Goal: Task Accomplishment & Management: Manage account settings

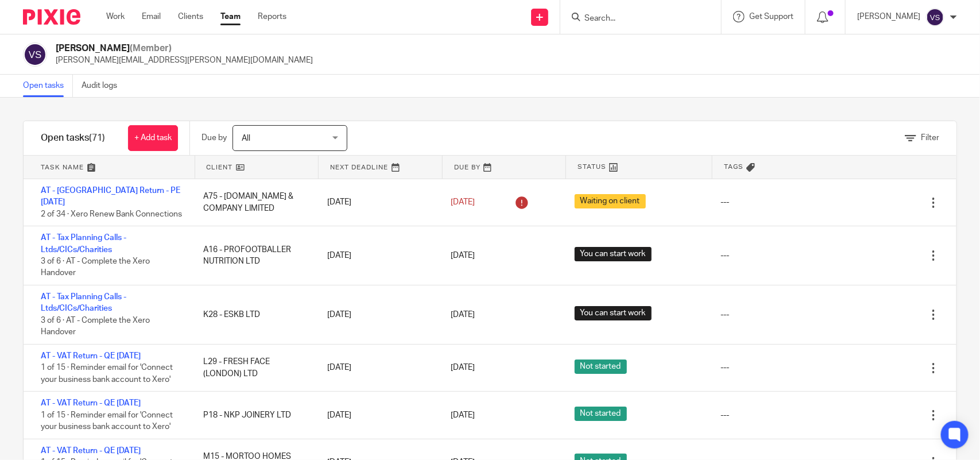
click at [615, 15] on input "Search" at bounding box center [634, 19] width 103 height 10
type input "T"
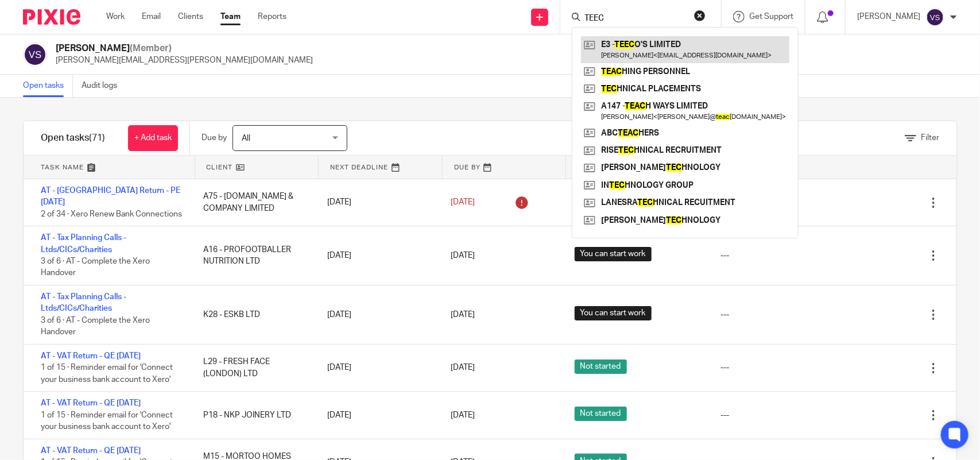
type input "TEEC"
click at [687, 44] on link at bounding box center [685, 49] width 208 height 26
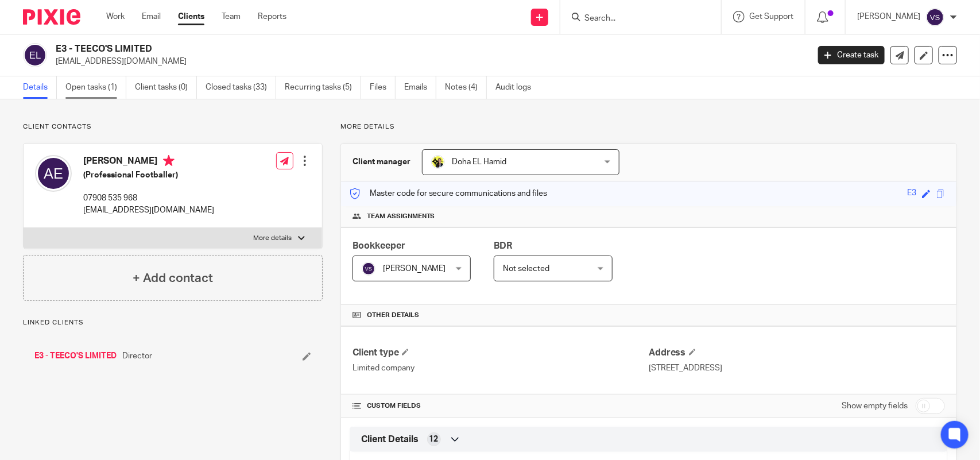
click at [81, 85] on link "Open tasks (1)" at bounding box center [95, 87] width 61 height 22
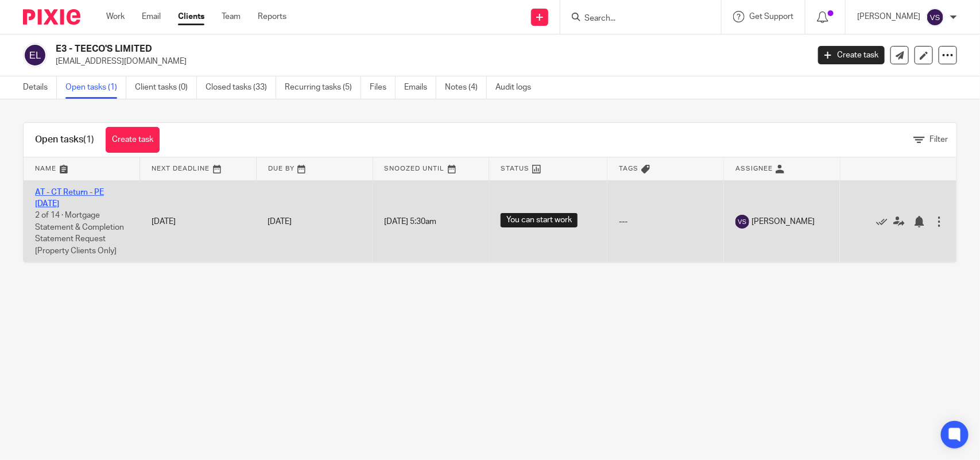
click at [69, 190] on link "AT - CT Return - PE [DATE]" at bounding box center [69, 198] width 69 height 20
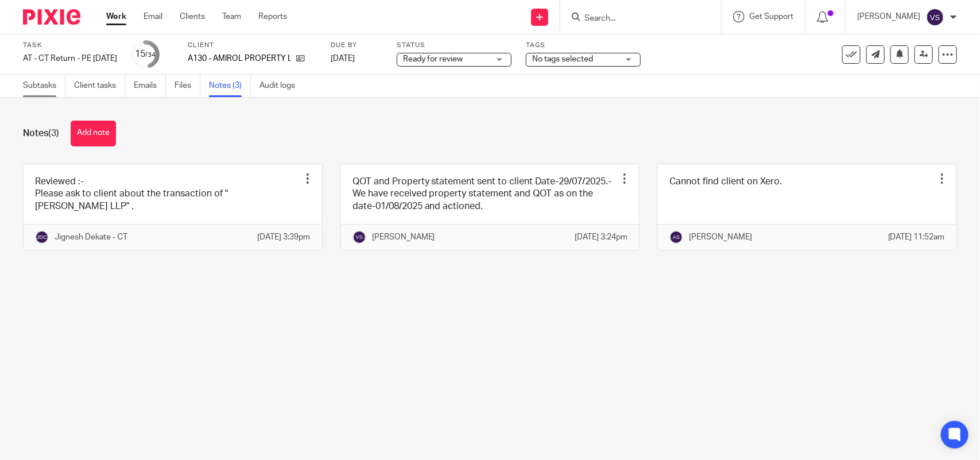
click at [33, 92] on link "Subtasks" at bounding box center [44, 86] width 42 height 22
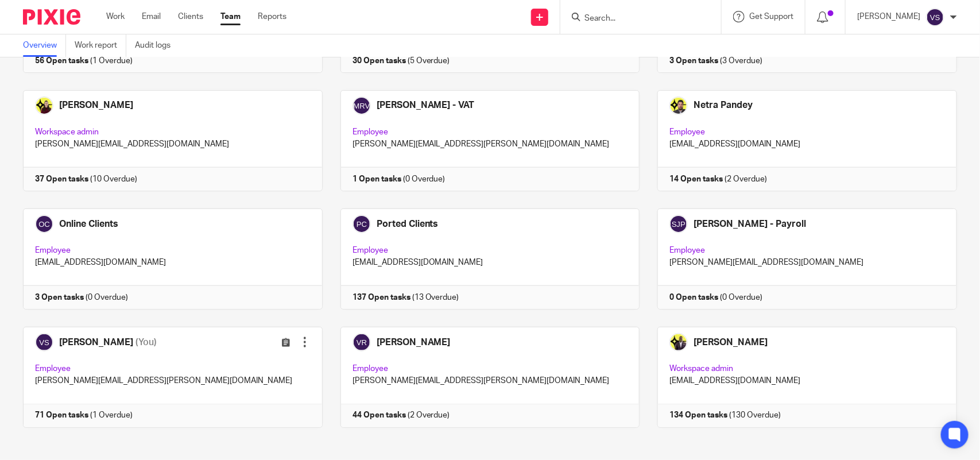
scroll to position [636, 0]
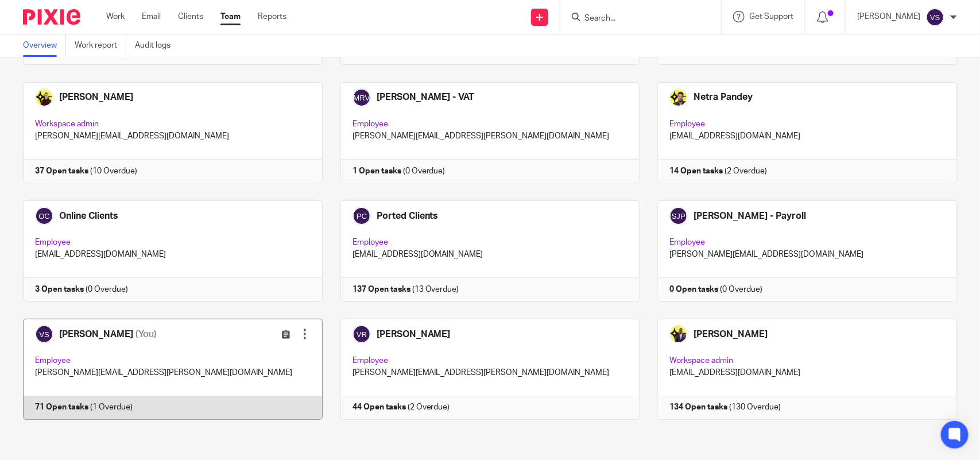
click at [199, 376] on link at bounding box center [163, 368] width 317 height 101
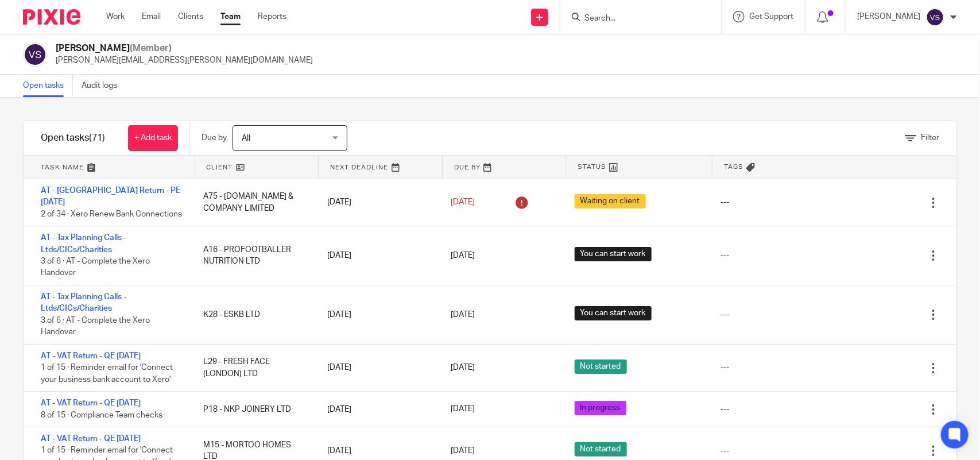
click at [634, 15] on input "Search" at bounding box center [634, 19] width 103 height 10
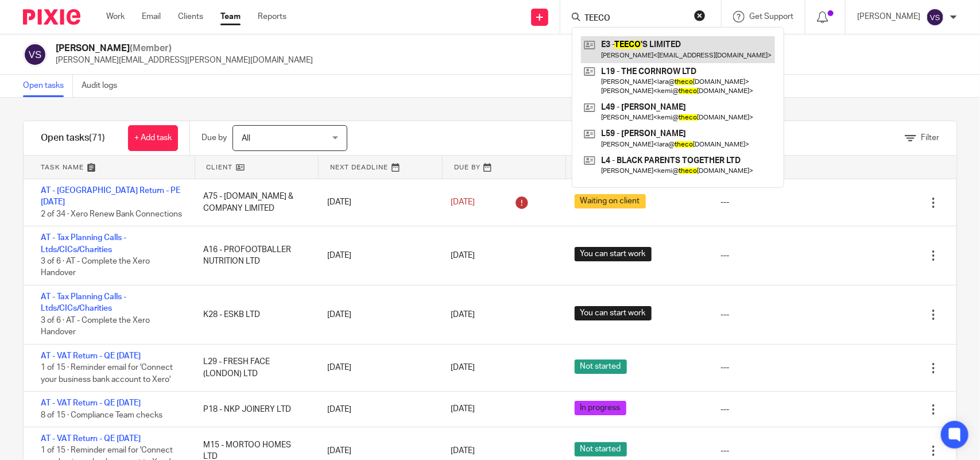
type input "TEECO"
click at [669, 46] on link at bounding box center [678, 49] width 194 height 26
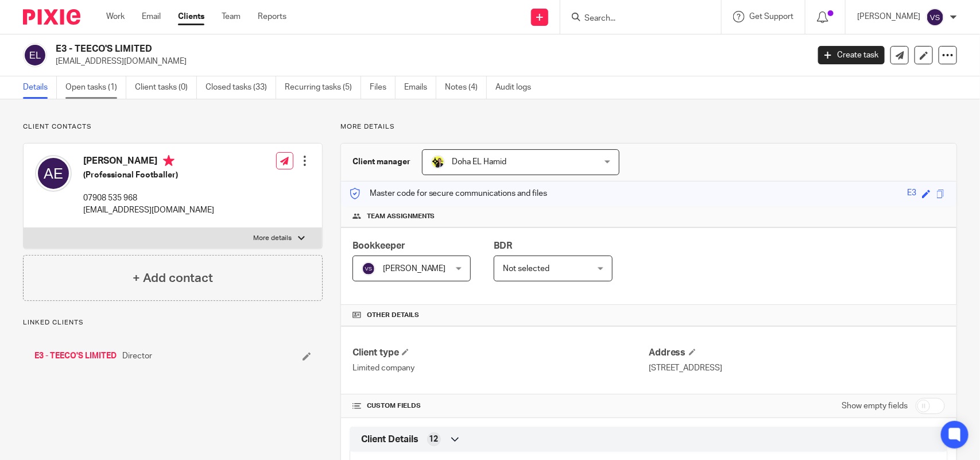
click at [99, 81] on link "Open tasks (1)" at bounding box center [95, 87] width 61 height 22
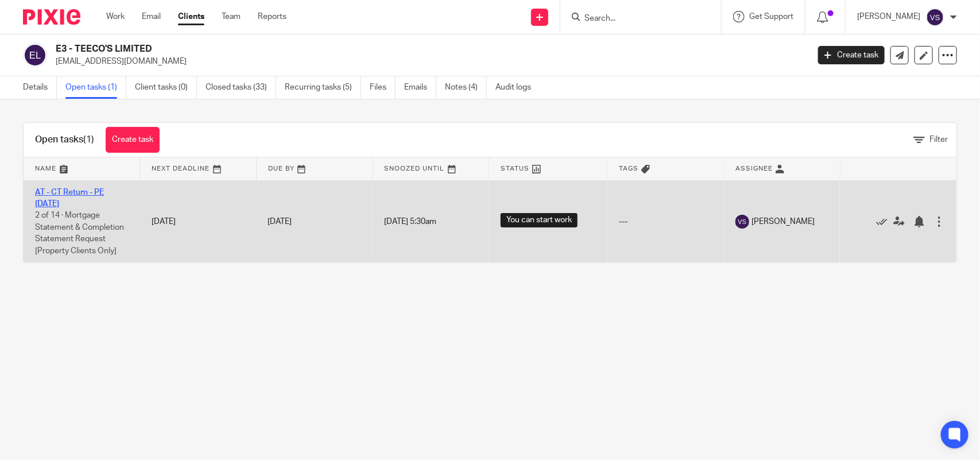
click at [95, 193] on link "AT - CT Return - PE [DATE]" at bounding box center [69, 198] width 69 height 20
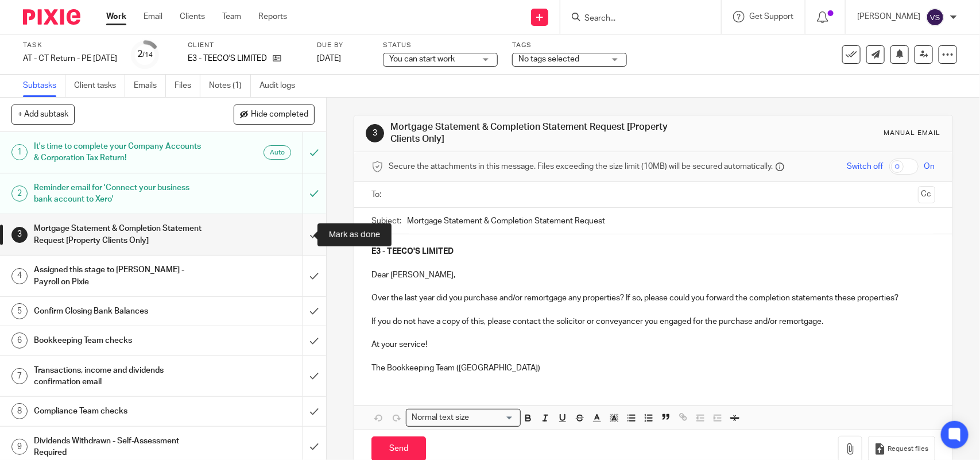
click at [300, 233] on input "submit" at bounding box center [163, 234] width 326 height 41
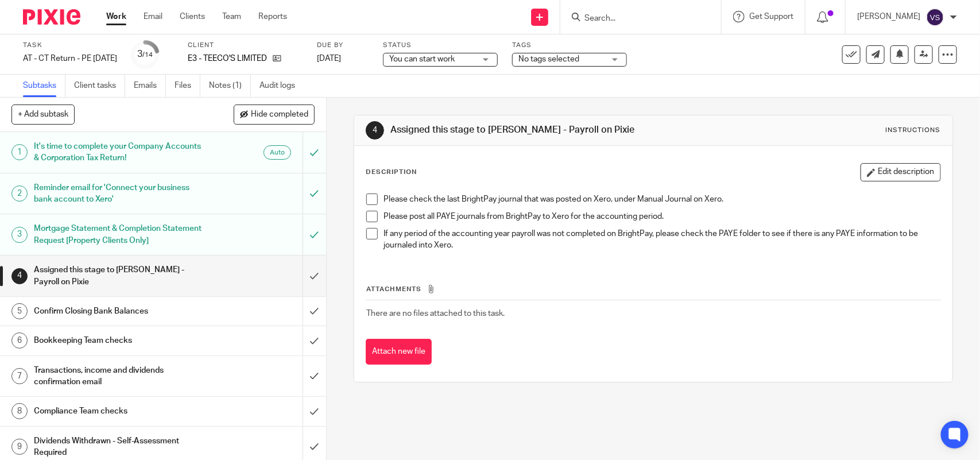
click at [131, 228] on h1 "Mortgage Statement & Completion Statement Request [Property Clients Only]" at bounding box center [120, 234] width 172 height 29
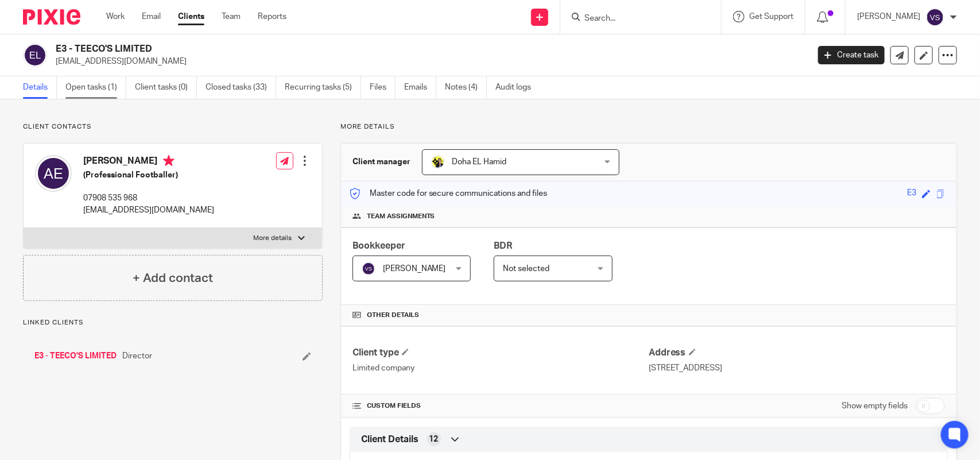
click at [107, 88] on link "Open tasks (1)" at bounding box center [95, 87] width 61 height 22
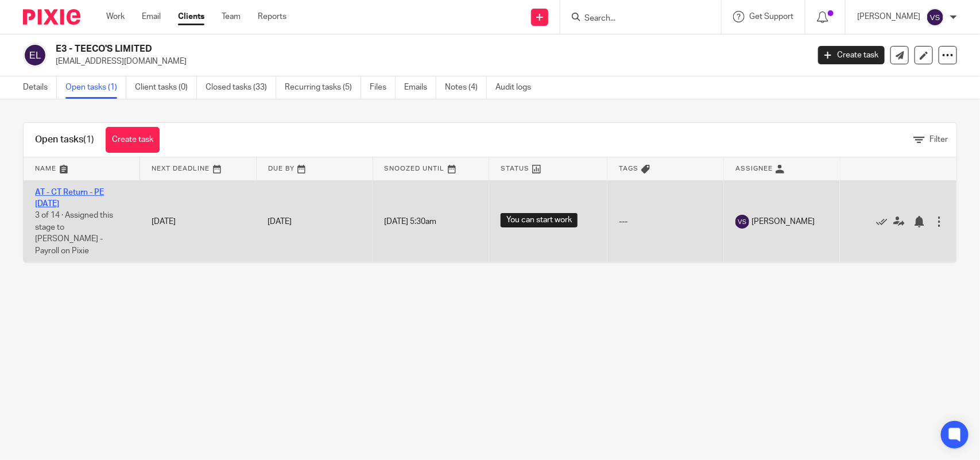
click at [84, 193] on link "AT - CT Return - PE [DATE]" at bounding box center [69, 198] width 69 height 20
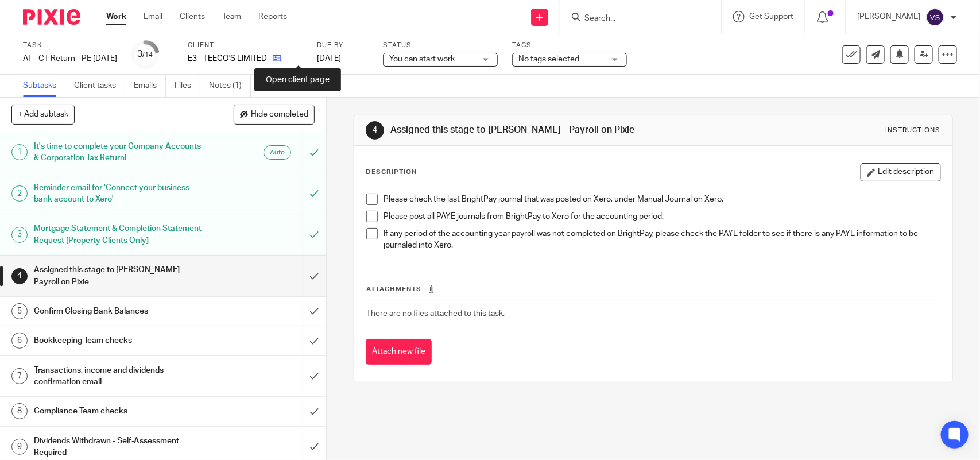
click at [281, 59] on icon at bounding box center [277, 58] width 9 height 9
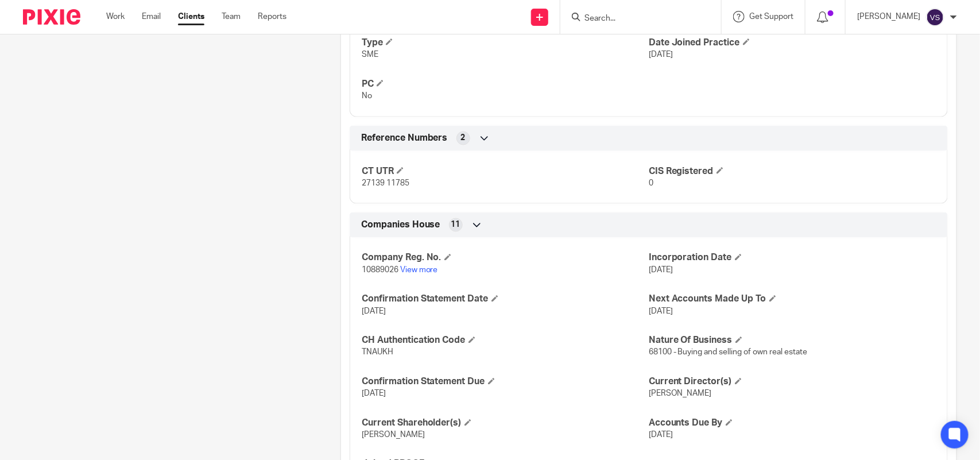
scroll to position [789, 0]
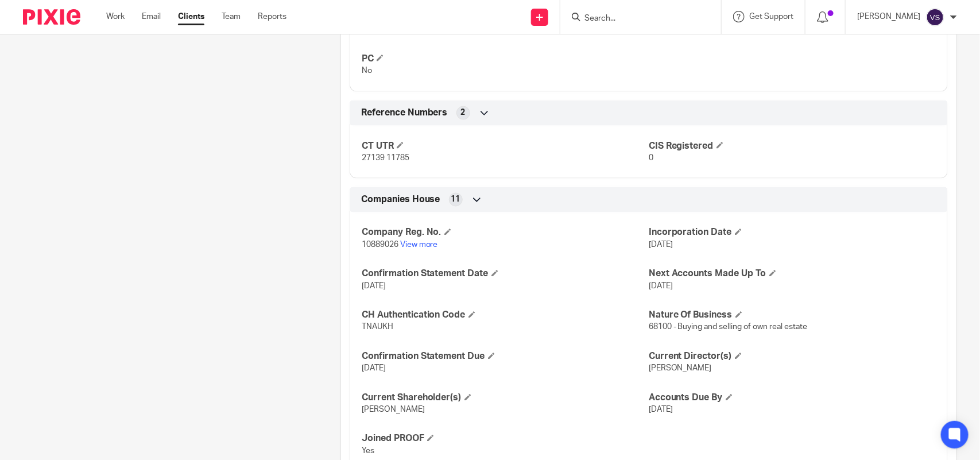
click at [410, 241] on p "10889026 View more" at bounding box center [505, 244] width 287 height 11
click at [410, 245] on link "View more" at bounding box center [419, 245] width 38 height 8
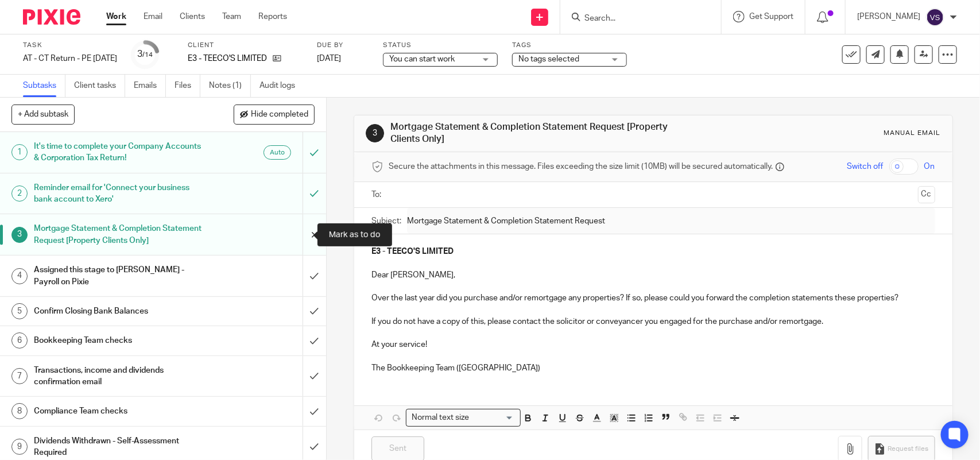
click at [300, 230] on input "submit" at bounding box center [163, 234] width 326 height 41
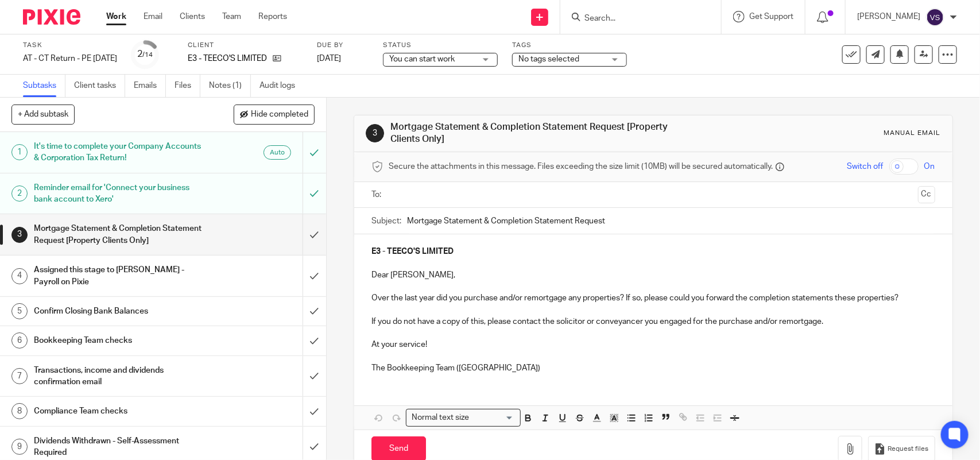
click at [460, 192] on input "text" at bounding box center [653, 194] width 520 height 13
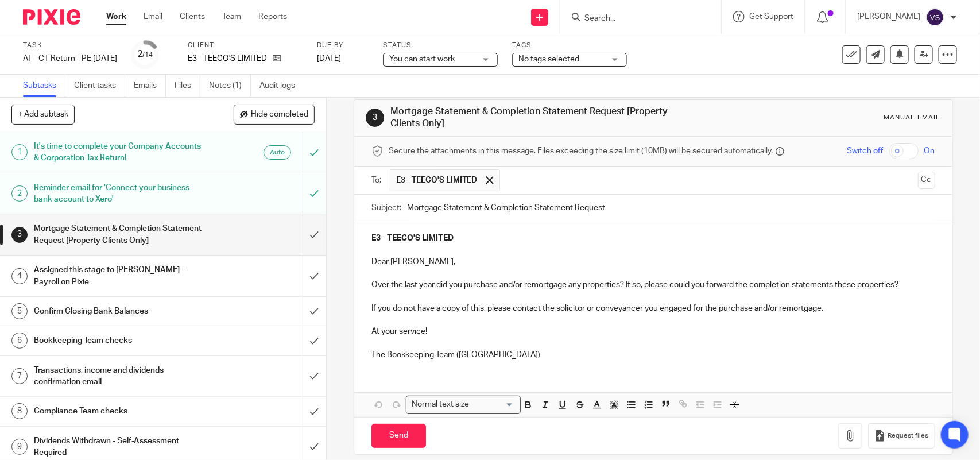
scroll to position [30, 0]
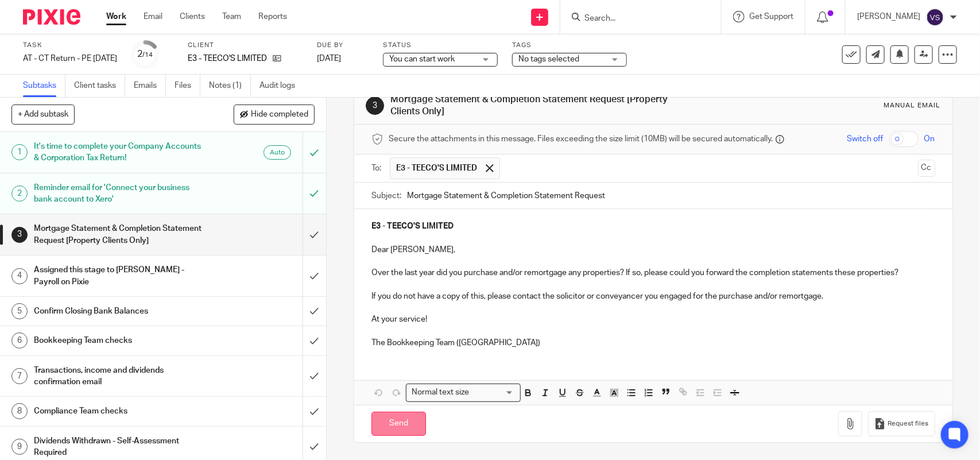
click at [402, 423] on input "Send" at bounding box center [398, 423] width 55 height 25
type input "Sent"
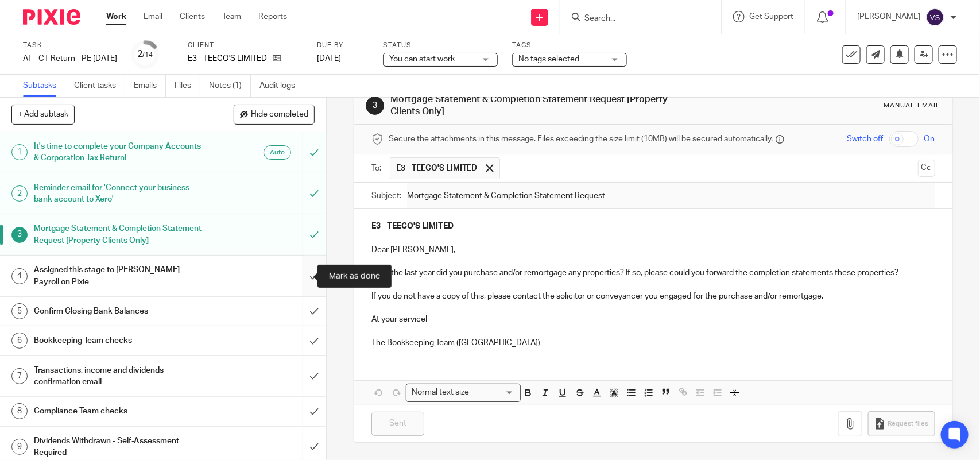
click at [300, 274] on input "submit" at bounding box center [163, 275] width 326 height 41
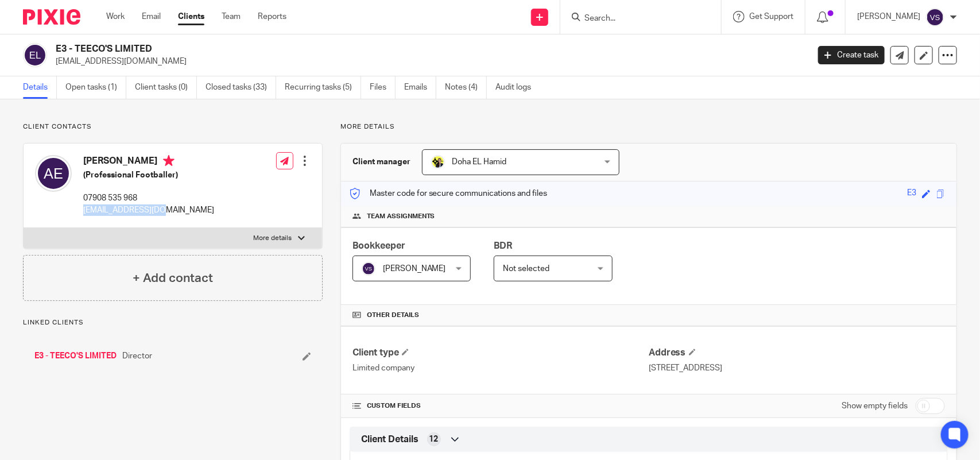
drag, startPoint x: 79, startPoint y: 208, endPoint x: 191, endPoint y: 208, distance: 111.9
click at [191, 208] on div "Adetayo Edun (Professional Footballer) 07908 535 968 adee98@outlook.com Edit co…" at bounding box center [173, 185] width 298 height 84
copy p "adee98@outlook.com"
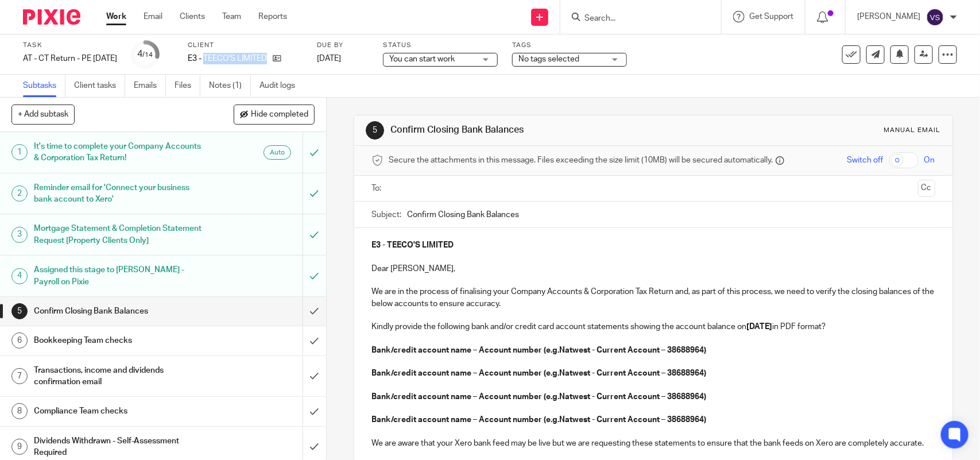
drag, startPoint x: 225, startPoint y: 59, endPoint x: 291, endPoint y: 65, distance: 66.3
click at [291, 65] on div "Client E3 - TEECO'S LIMITED" at bounding box center [245, 55] width 115 height 28
copy div "TEECO'S LIMITED"
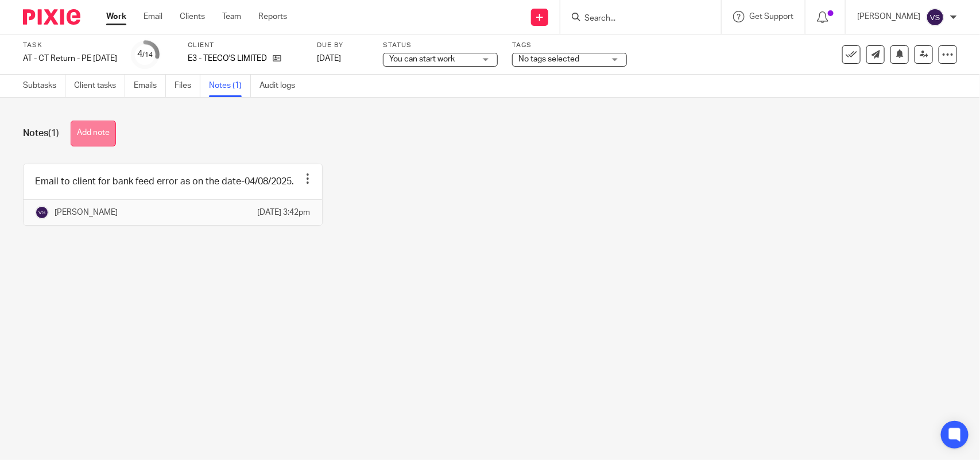
click at [110, 133] on button "Add note" at bounding box center [93, 134] width 45 height 26
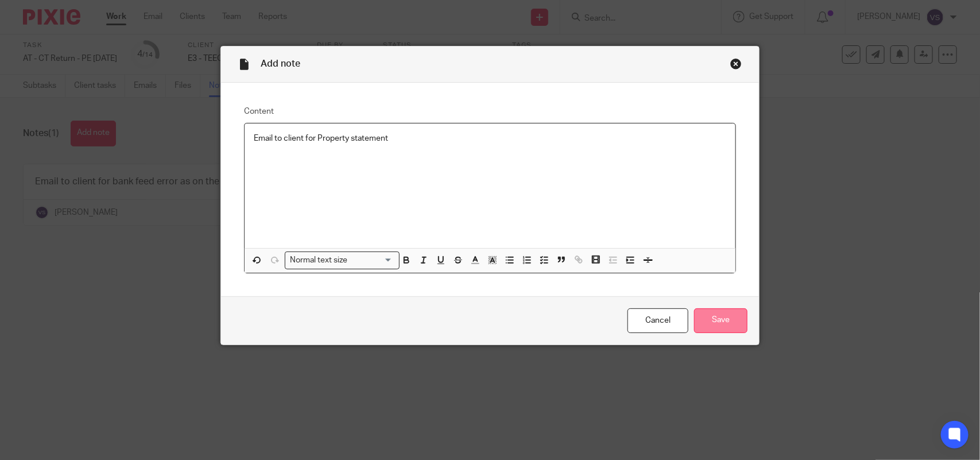
click at [712, 323] on input "Save" at bounding box center [720, 320] width 53 height 25
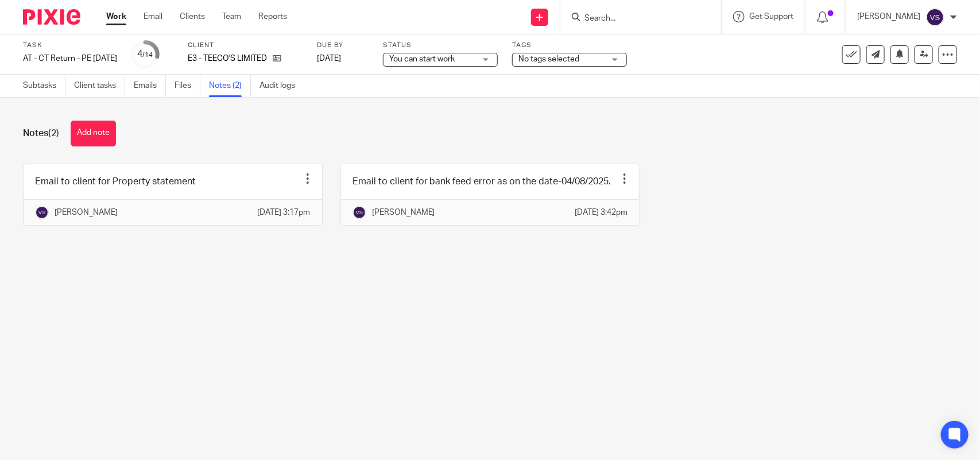
click at [454, 59] on span "You can start work" at bounding box center [421, 59] width 65 height 8
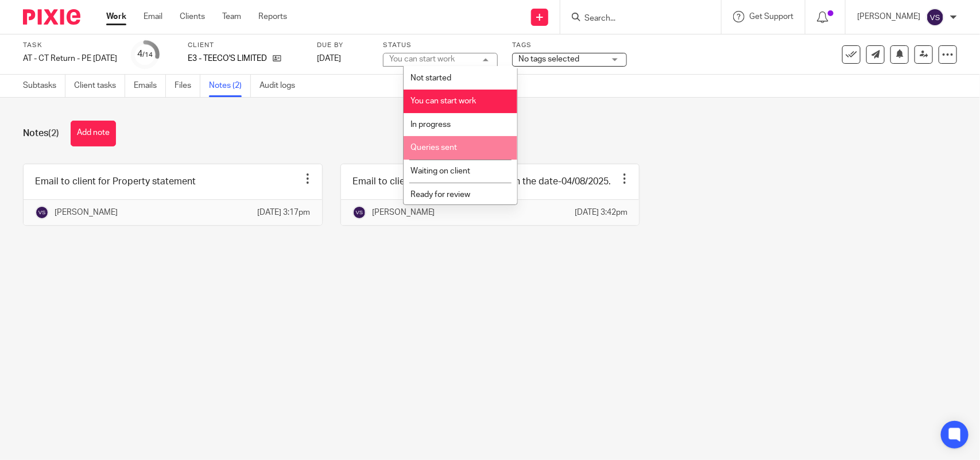
click at [472, 144] on li "Queries sent" at bounding box center [460, 148] width 114 height 24
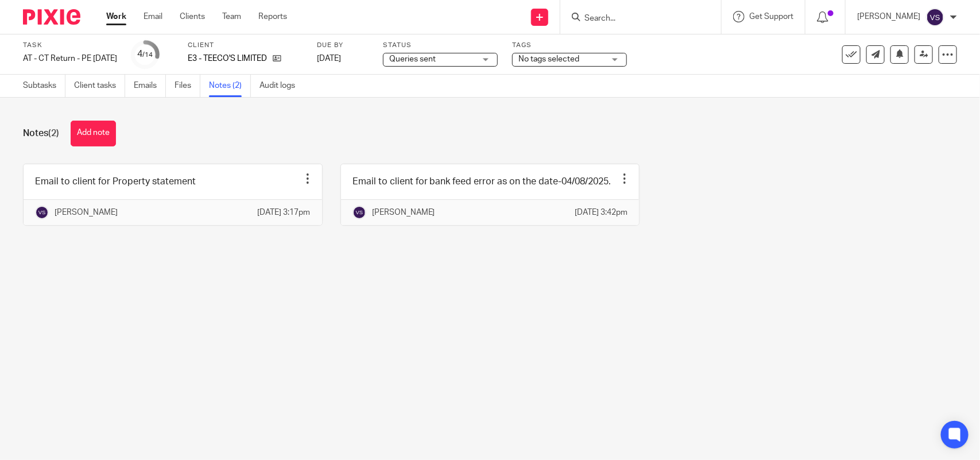
click at [483, 52] on div "Status Queries sent Queries sent Not started You can start work In progress Que…" at bounding box center [440, 55] width 115 height 28
click at [475, 59] on span "Queries sent" at bounding box center [432, 59] width 86 height 12
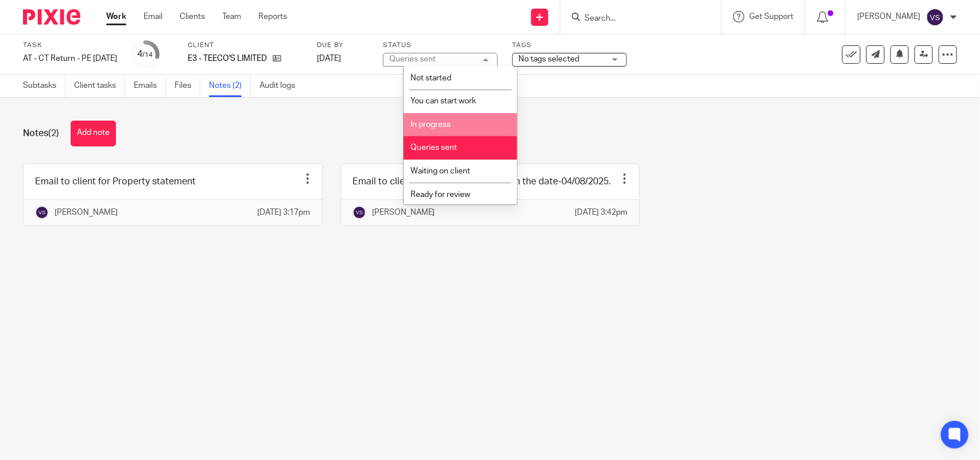
click at [466, 127] on li "In progress" at bounding box center [460, 125] width 114 height 24
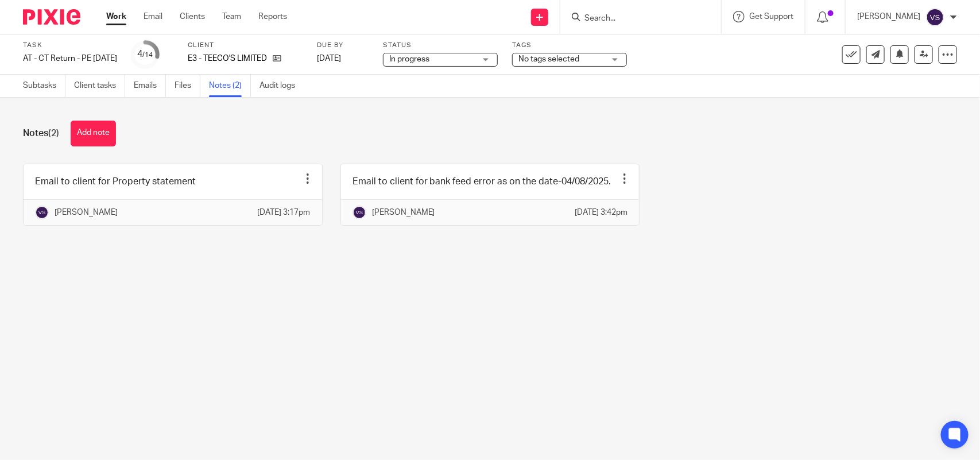
click at [544, 127] on div "Notes (2) Add note" at bounding box center [490, 134] width 934 height 26
click at [53, 81] on link "Subtasks" at bounding box center [44, 86] width 42 height 22
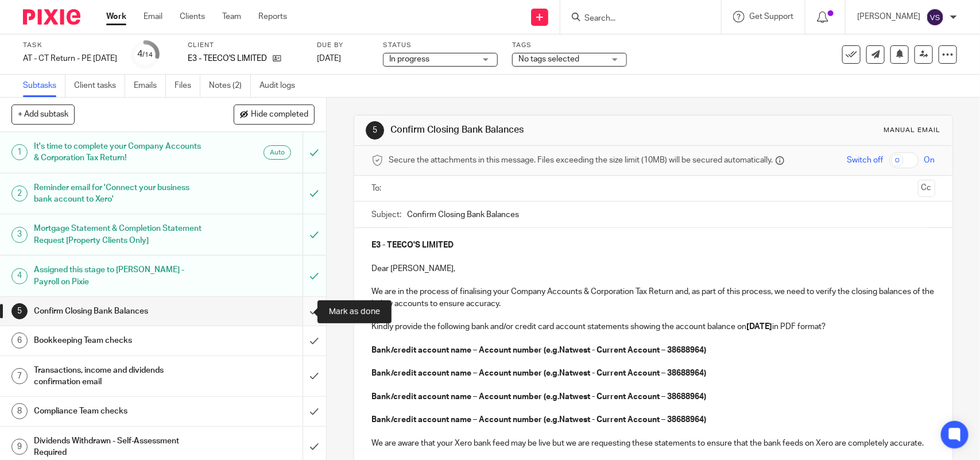
click at [300, 307] on input "submit" at bounding box center [163, 311] width 326 height 29
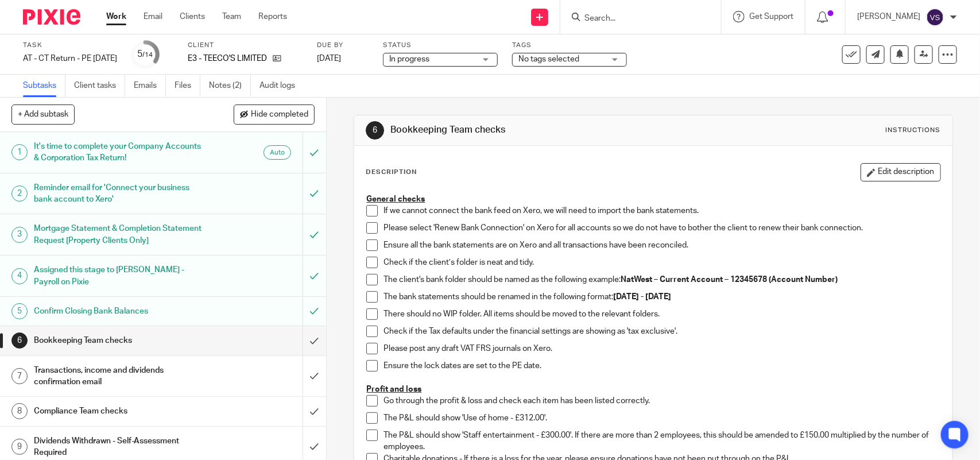
click at [370, 211] on span at bounding box center [371, 210] width 11 height 11
click at [372, 224] on span at bounding box center [371, 227] width 11 height 11
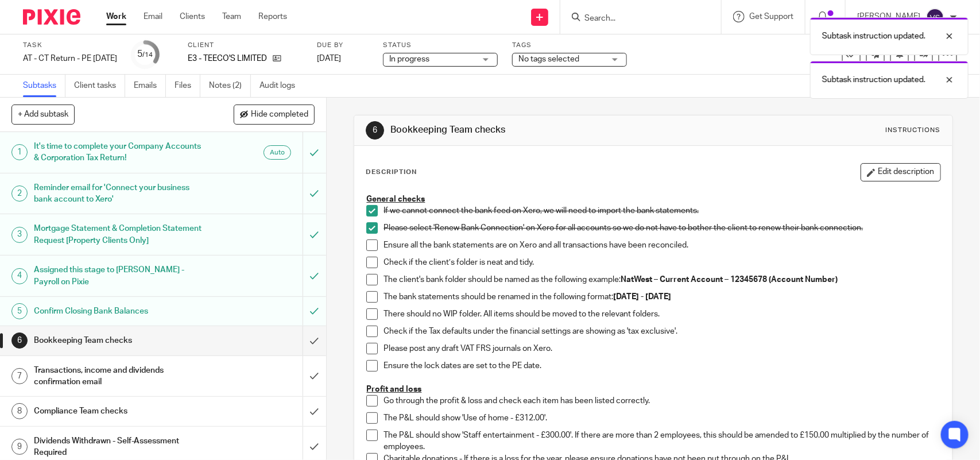
click at [369, 245] on span at bounding box center [371, 244] width 11 height 11
click at [366, 266] on span at bounding box center [371, 262] width 11 height 11
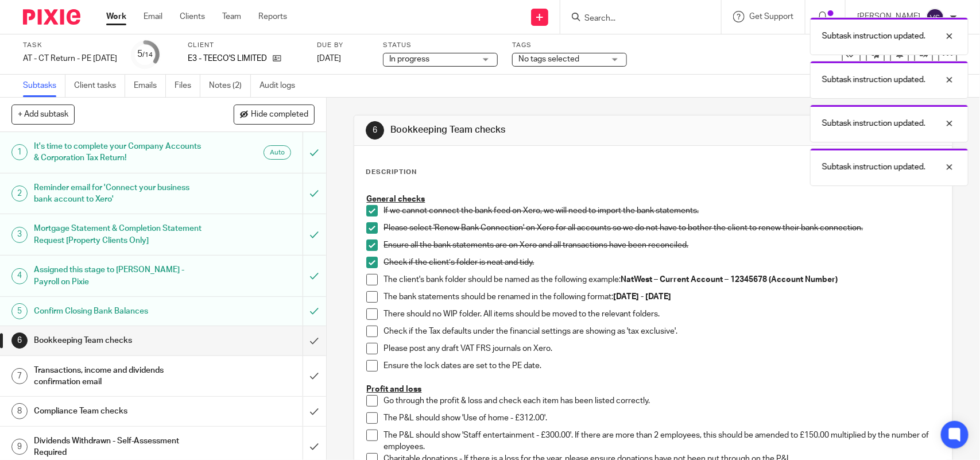
click at [371, 281] on span at bounding box center [371, 279] width 11 height 11
drag, startPoint x: 369, startPoint y: 294, endPoint x: 366, endPoint y: 303, distance: 9.1
click at [368, 294] on span at bounding box center [371, 296] width 11 height 11
click at [368, 316] on span at bounding box center [371, 313] width 11 height 11
click at [368, 331] on span at bounding box center [371, 330] width 11 height 11
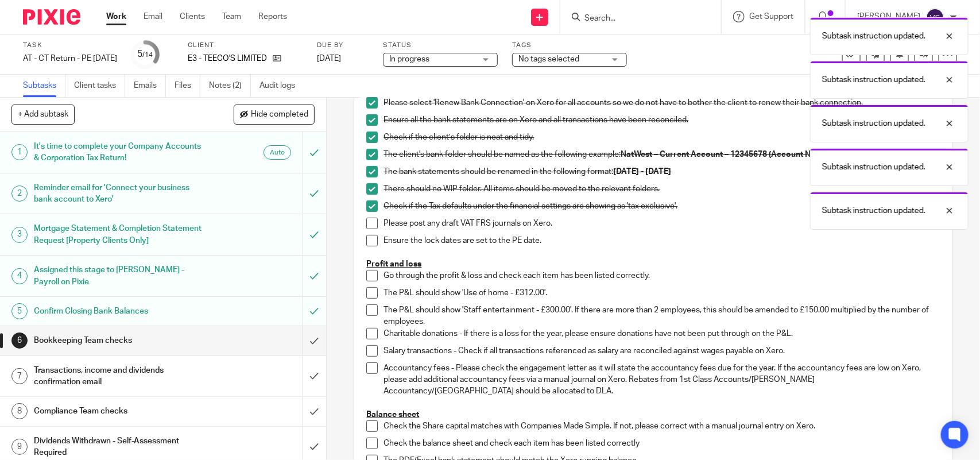
scroll to position [143, 0]
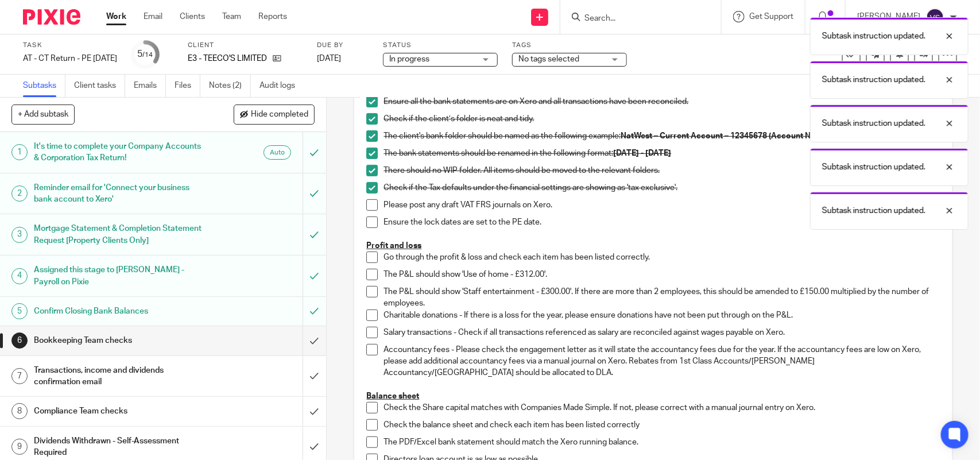
click at [376, 213] on li "Please post any draft VAT FRS journals on Xero." at bounding box center [652, 207] width 573 height 17
click at [371, 207] on span at bounding box center [371, 204] width 11 height 11
click at [371, 220] on span at bounding box center [371, 221] width 11 height 11
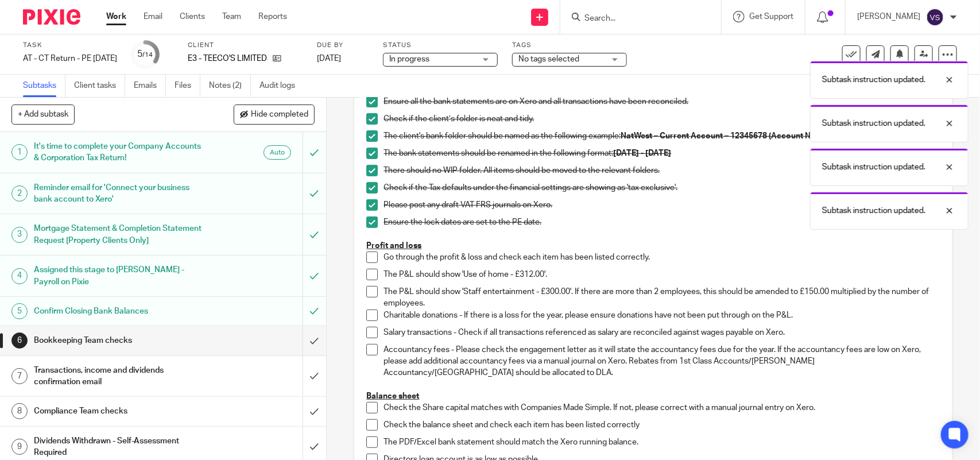
click at [366, 260] on span at bounding box center [371, 256] width 11 height 11
click at [366, 274] on span at bounding box center [371, 274] width 11 height 11
click at [369, 292] on span at bounding box center [371, 291] width 11 height 11
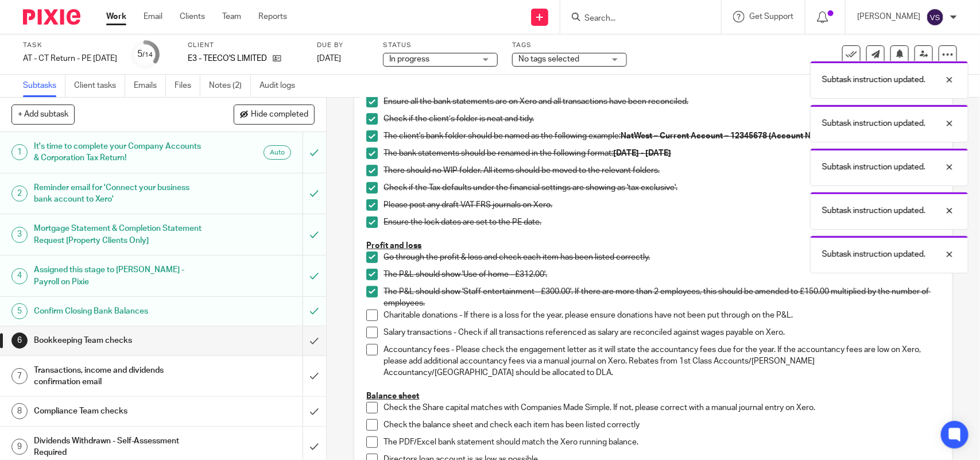
click at [368, 313] on span at bounding box center [371, 314] width 11 height 11
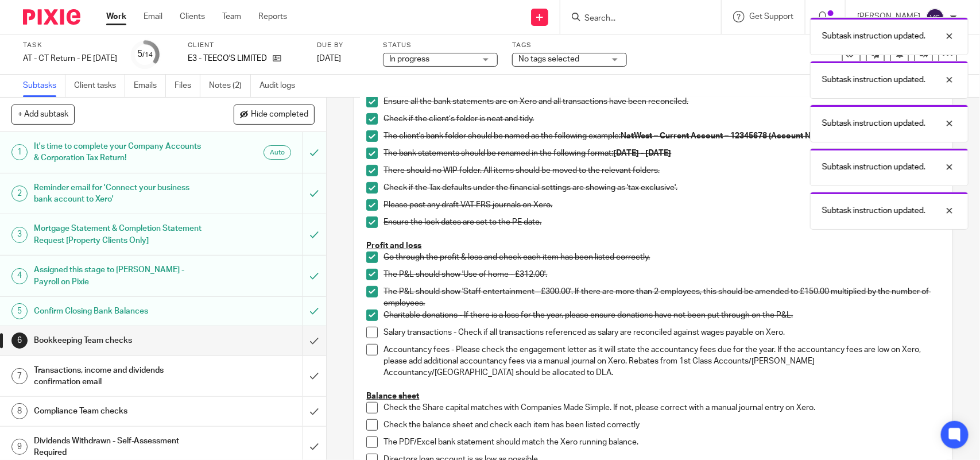
click at [368, 356] on li "Accountancy fees - Please check the engagement letter as it will state the acco…" at bounding box center [652, 361] width 573 height 35
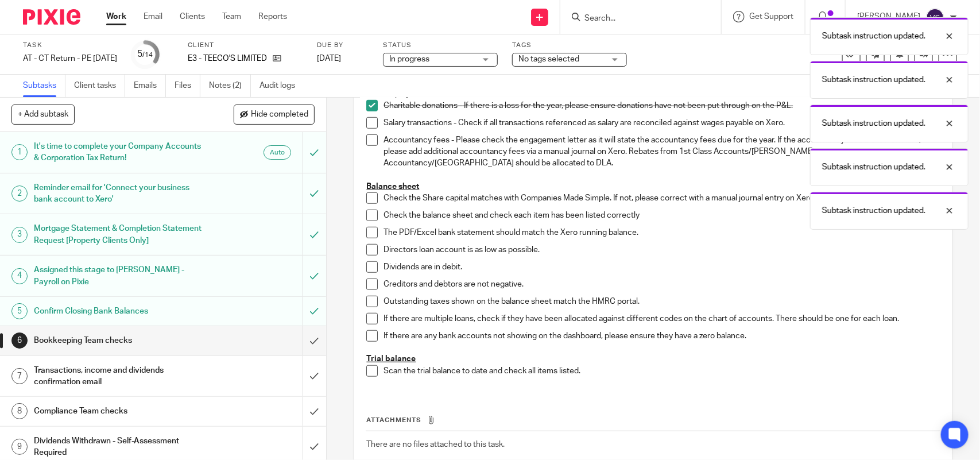
scroll to position [359, 0]
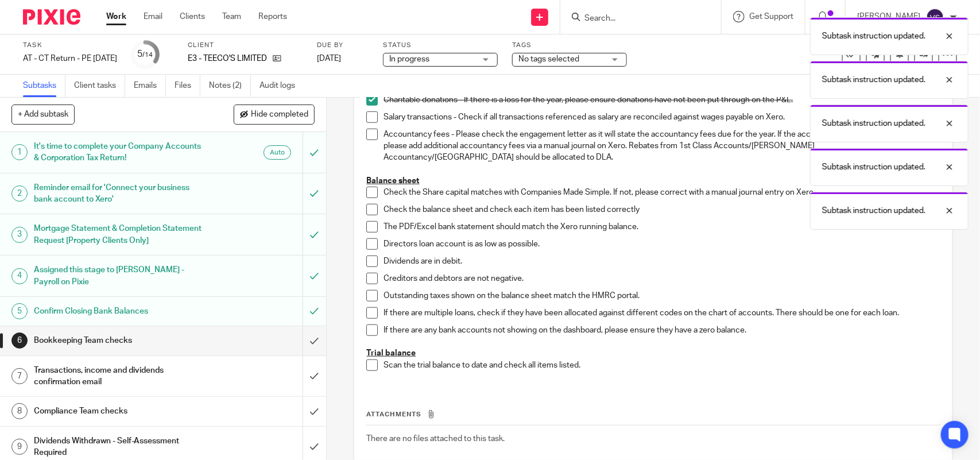
click at [366, 121] on span at bounding box center [371, 116] width 11 height 11
click at [366, 138] on span at bounding box center [371, 134] width 11 height 11
click at [367, 214] on span at bounding box center [371, 209] width 11 height 11
click at [367, 195] on span at bounding box center [371, 192] width 11 height 11
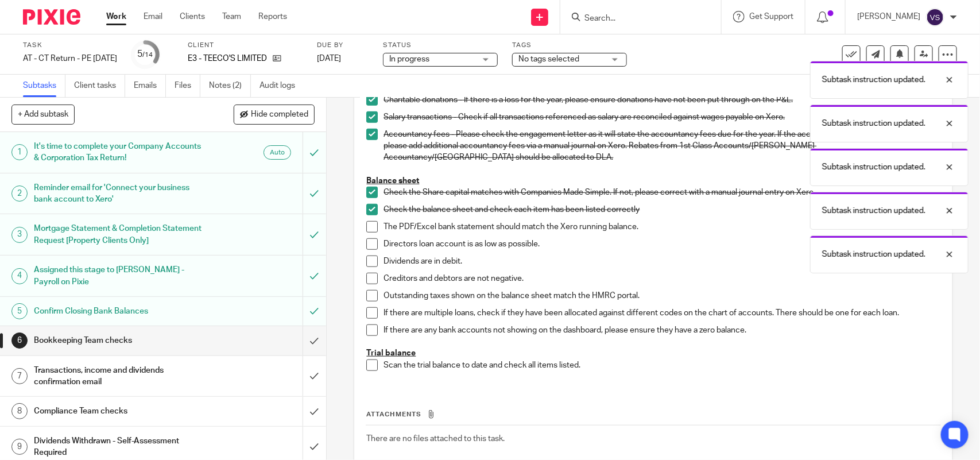
click at [366, 220] on li "Check the balance sheet and check each item has been listed correctly" at bounding box center [652, 212] width 573 height 17
click at [366, 226] on span at bounding box center [371, 226] width 11 height 11
click at [368, 244] on span at bounding box center [371, 243] width 11 height 11
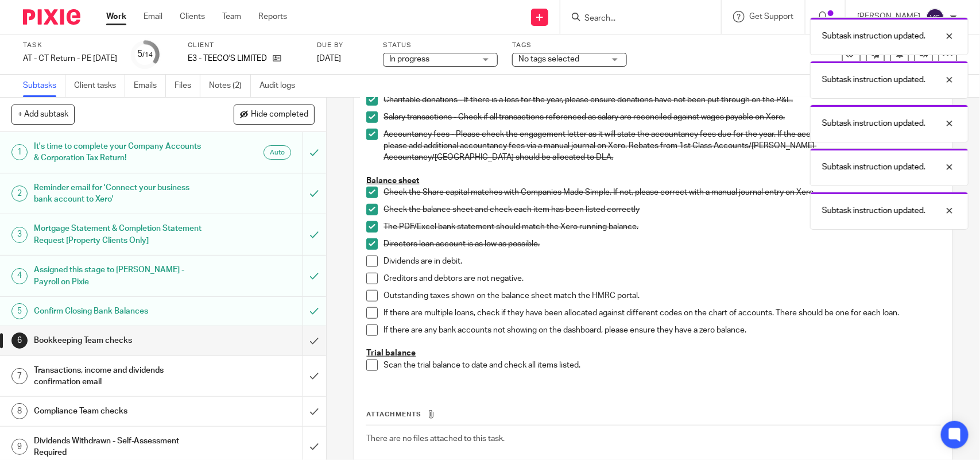
click at [368, 259] on span at bounding box center [371, 260] width 11 height 11
click at [368, 274] on span at bounding box center [371, 278] width 11 height 11
click at [368, 290] on span at bounding box center [371, 295] width 11 height 11
click at [366, 311] on span at bounding box center [371, 312] width 11 height 11
click at [366, 327] on span at bounding box center [371, 329] width 11 height 11
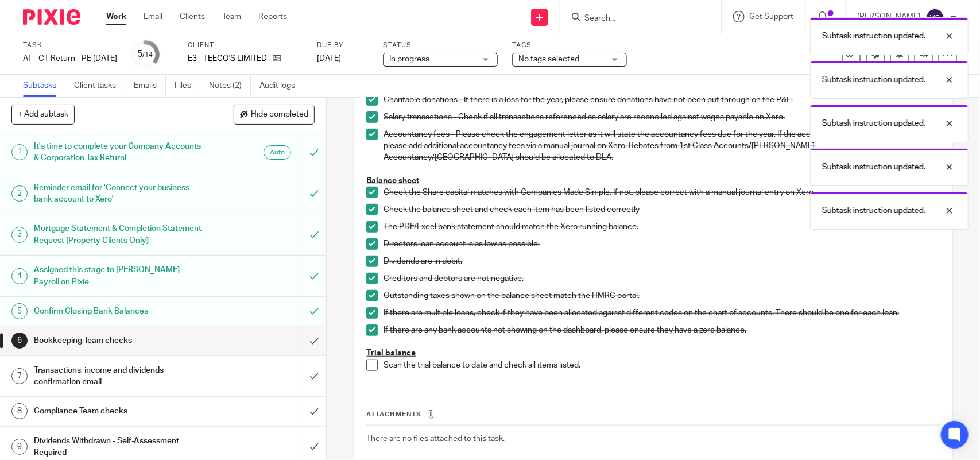
click at [369, 368] on span at bounding box center [371, 364] width 11 height 11
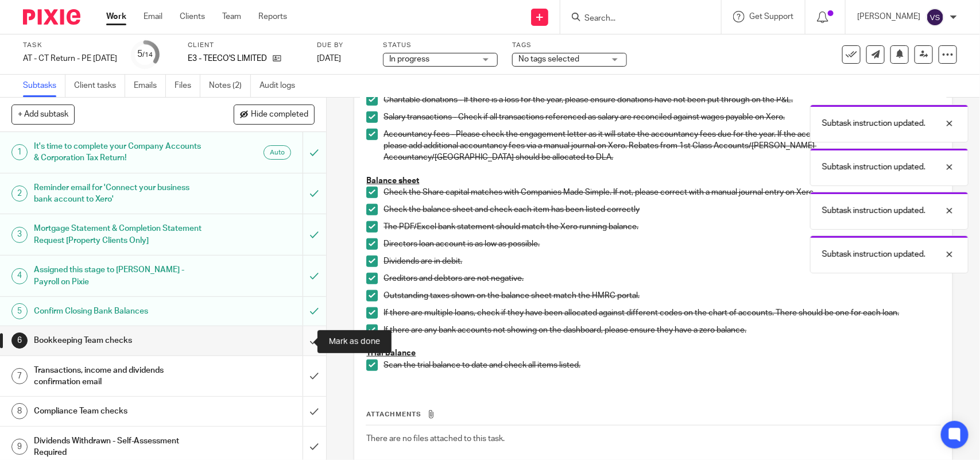
click at [296, 337] on input "submit" at bounding box center [163, 340] width 326 height 29
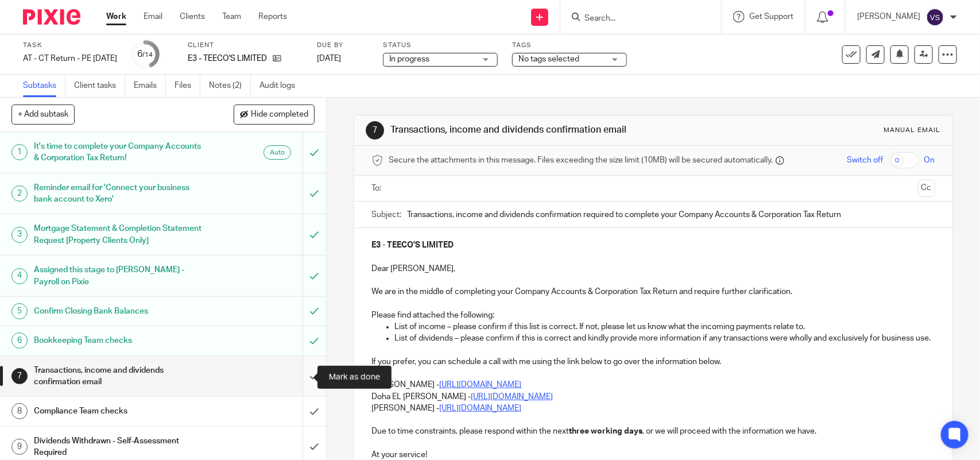
click at [296, 375] on input "submit" at bounding box center [163, 376] width 326 height 41
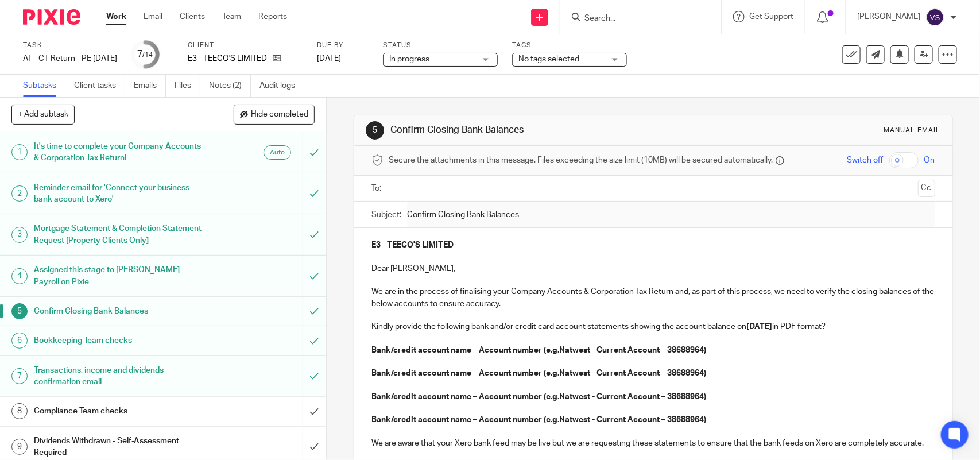
scroll to position [72, 0]
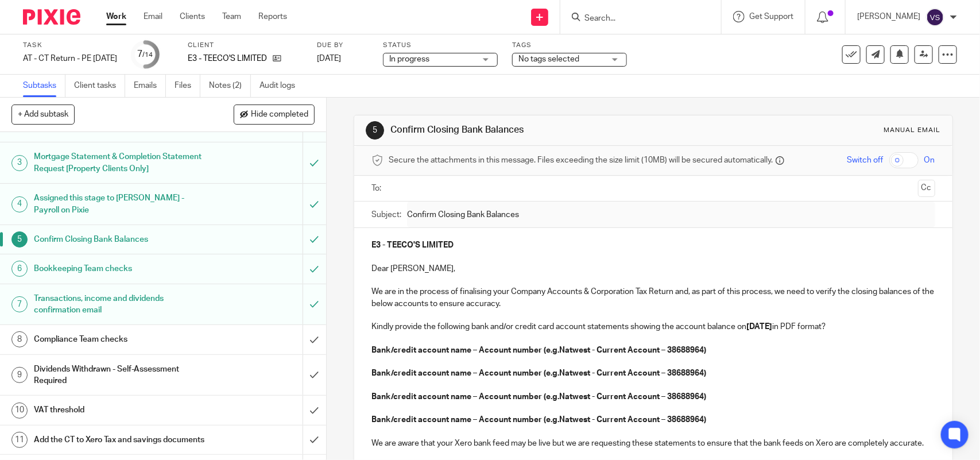
click at [632, 14] on input "Search" at bounding box center [634, 19] width 103 height 10
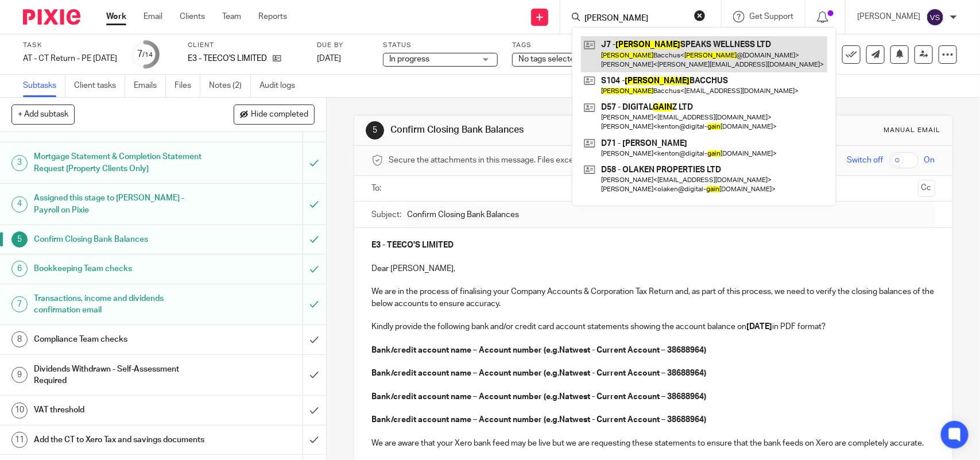
type input "[PERSON_NAME]"
click at [703, 63] on link at bounding box center [704, 54] width 246 height 36
